Goal: Use online tool/utility: Utilize a website feature to perform a specific function

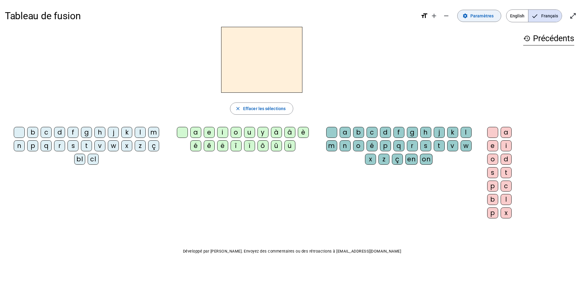
click at [484, 15] on span "Paramètres" at bounding box center [481, 15] width 23 height 7
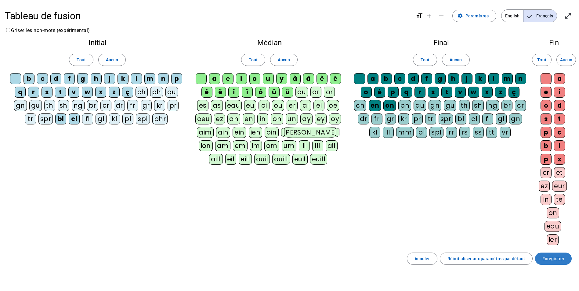
click at [564, 261] on span "Enregistrer" at bounding box center [554, 258] width 22 height 7
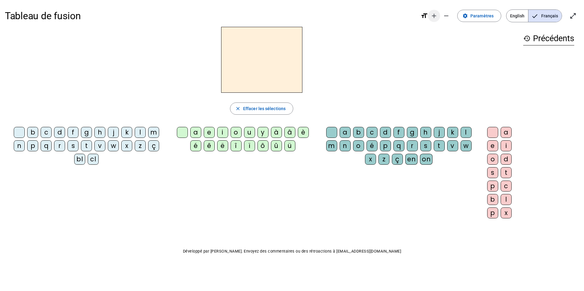
click at [437, 15] on mat-icon "add" at bounding box center [433, 15] width 7 height 7
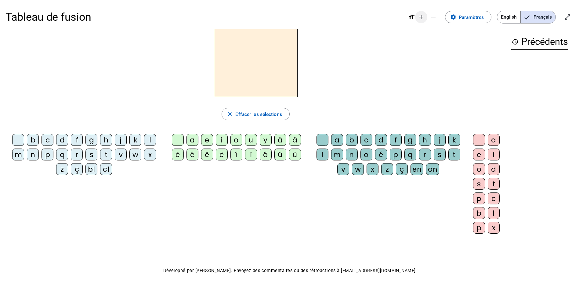
click at [437, 15] on span "Diminuer la taille de la police" at bounding box center [433, 17] width 15 height 15
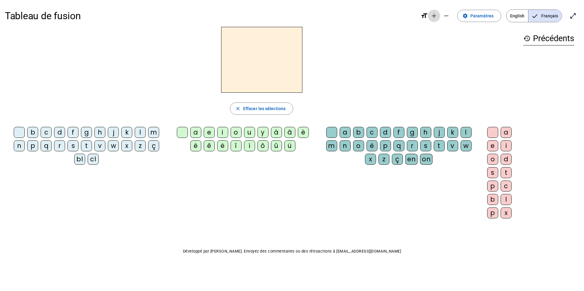
click at [437, 15] on mat-icon "add" at bounding box center [433, 15] width 7 height 7
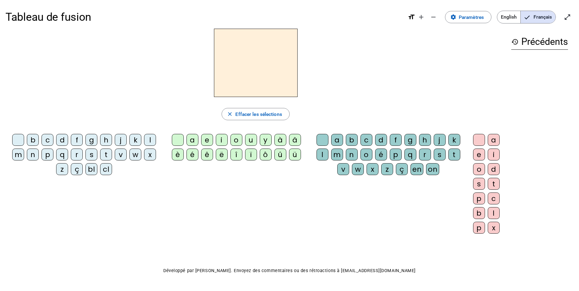
click at [412, 16] on mat-icon "format_size" at bounding box center [411, 16] width 7 height 7
click at [569, 18] on mat-icon "open_in_full" at bounding box center [567, 16] width 7 height 7
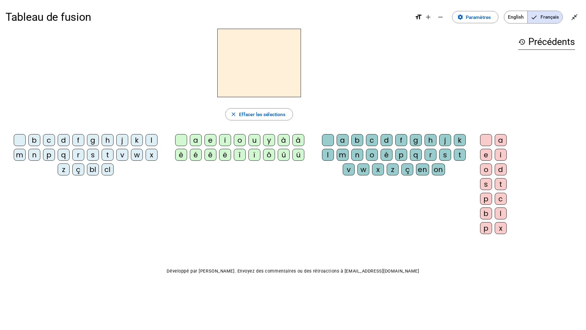
click at [380, 41] on div at bounding box center [259, 63] width 508 height 68
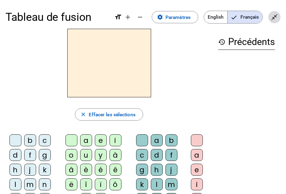
click at [276, 17] on mat-icon "close_fullscreen" at bounding box center [273, 16] width 7 height 7
click at [267, 19] on span "Entrer en plein écran" at bounding box center [274, 17] width 15 height 15
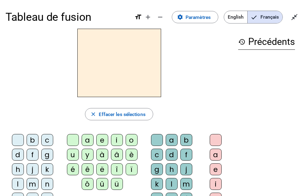
click at [177, 69] on div at bounding box center [118, 63] width 227 height 68
click at [292, 13] on span "Quitter le plein écran" at bounding box center [294, 17] width 15 height 15
click at [293, 17] on mat-icon "open_in_full" at bounding box center [293, 16] width 7 height 7
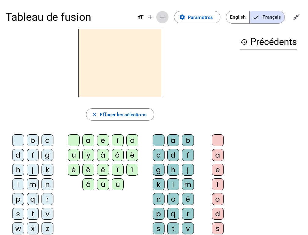
click at [165, 16] on mat-icon "remove" at bounding box center [162, 16] width 7 height 7
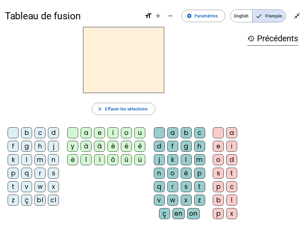
click at [38, 160] on div "m" at bounding box center [40, 159] width 11 height 11
click at [85, 133] on div "a" at bounding box center [86, 132] width 11 height 11
click at [12, 186] on div "t" at bounding box center [13, 186] width 11 height 11
click at [27, 160] on div "l" at bounding box center [26, 159] width 11 height 11
click at [11, 186] on div "t" at bounding box center [13, 186] width 11 height 11
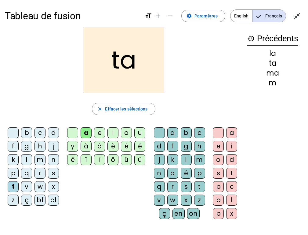
click at [28, 159] on div "l" at bounding box center [26, 159] width 11 height 11
click at [55, 172] on div "s" at bounding box center [53, 172] width 11 height 11
click at [185, 159] on div "l" at bounding box center [186, 159] width 11 height 11
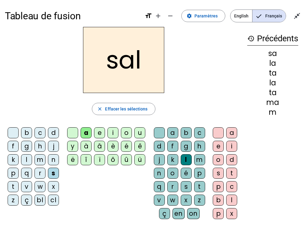
click at [28, 134] on div "b" at bounding box center [26, 132] width 11 height 11
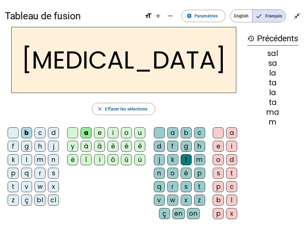
click at [44, 160] on div "m" at bounding box center [40, 159] width 11 height 11
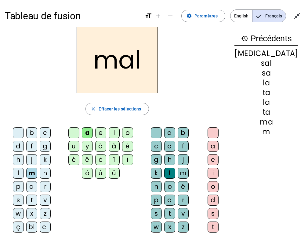
click at [114, 133] on div "i" at bounding box center [114, 132] width 11 height 11
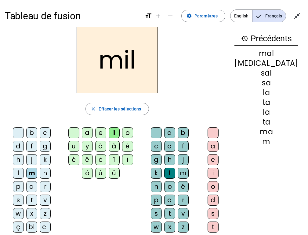
click at [24, 194] on div "s" at bounding box center [18, 199] width 11 height 11
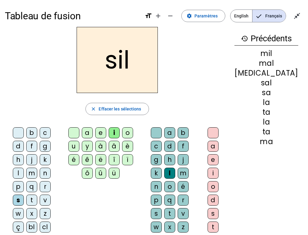
click at [160, 131] on div at bounding box center [156, 132] width 11 height 11
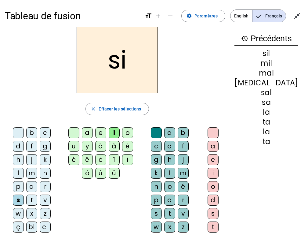
click at [99, 133] on div "e" at bounding box center [100, 132] width 11 height 11
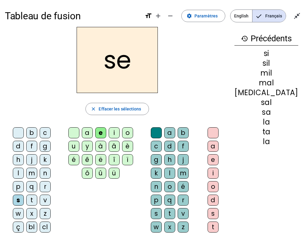
click at [79, 141] on div "u" at bounding box center [73, 146] width 11 height 11
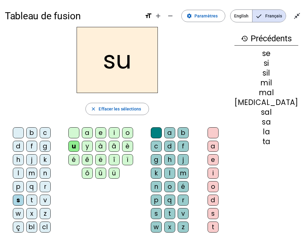
click at [178, 194] on div "r" at bounding box center [183, 199] width 11 height 11
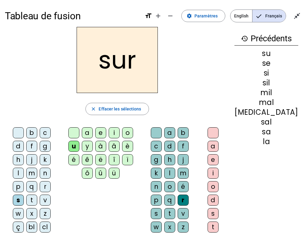
click at [37, 167] on div "m" at bounding box center [31, 172] width 11 height 11
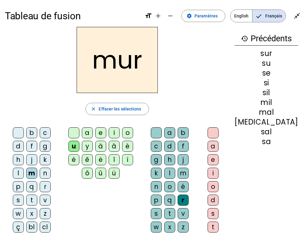
click at [24, 141] on div "d" at bounding box center [18, 146] width 11 height 11
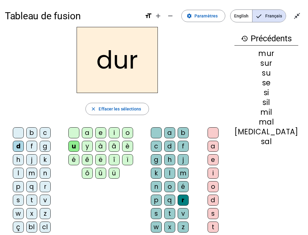
click at [158, 130] on div at bounding box center [156, 132] width 11 height 11
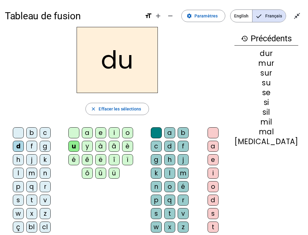
click at [27, 136] on div "b" at bounding box center [31, 132] width 11 height 11
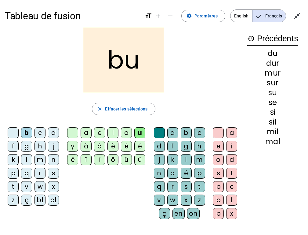
click at [26, 186] on div "v" at bounding box center [26, 186] width 11 height 11
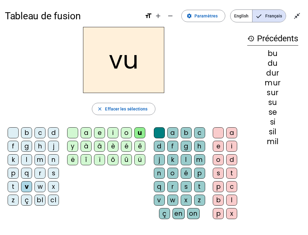
click at [17, 186] on div "t" at bounding box center [13, 186] width 11 height 11
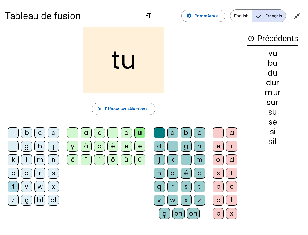
click at [101, 134] on div "e" at bounding box center [99, 132] width 11 height 11
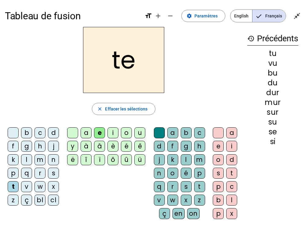
click at [27, 160] on div "l" at bounding box center [26, 159] width 11 height 11
